Goal: Browse casually

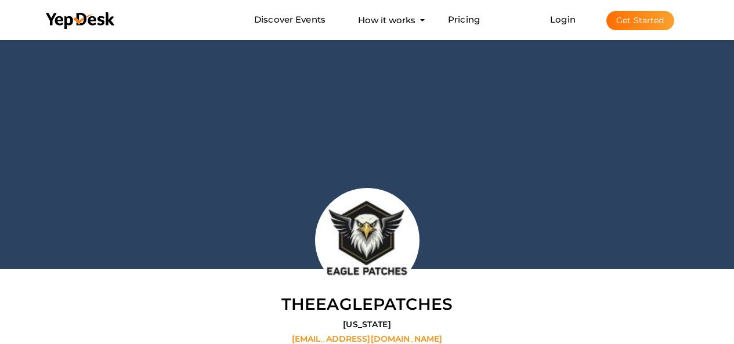
scroll to position [37, 0]
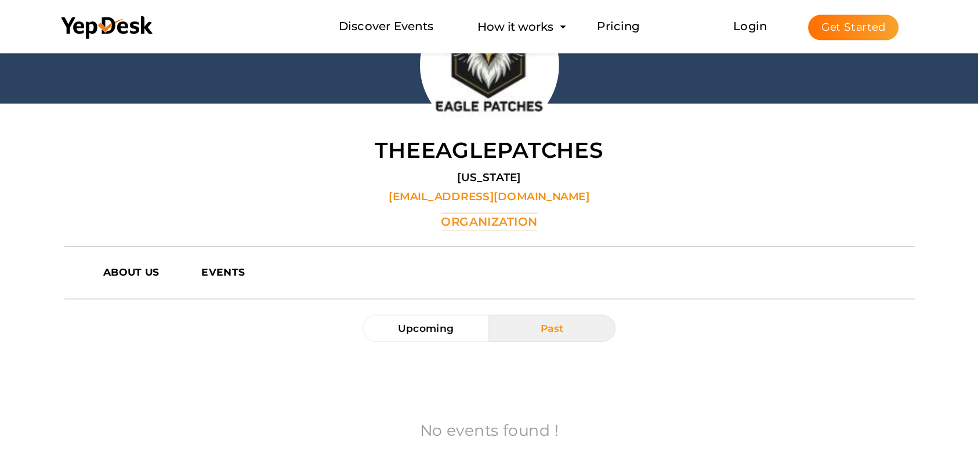
scroll to position [191, 0]
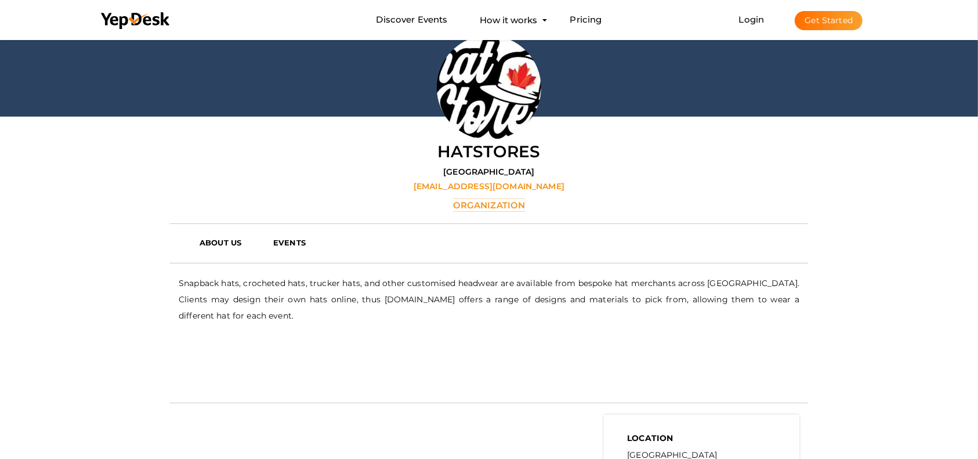
scroll to position [154, 0]
